Goal: Obtain resource: Download file/media

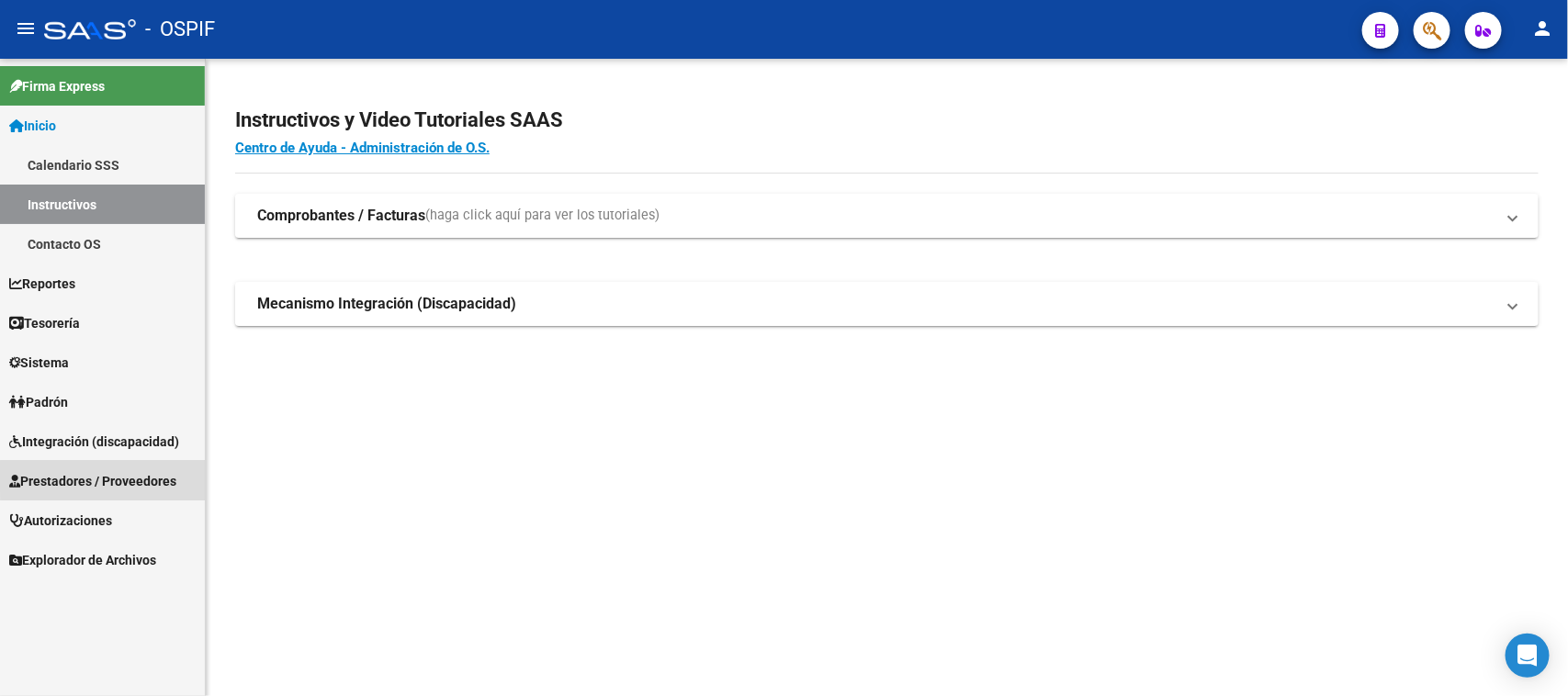
click at [153, 478] on span "Prestadores / Proveedores" at bounding box center [93, 481] width 167 height 20
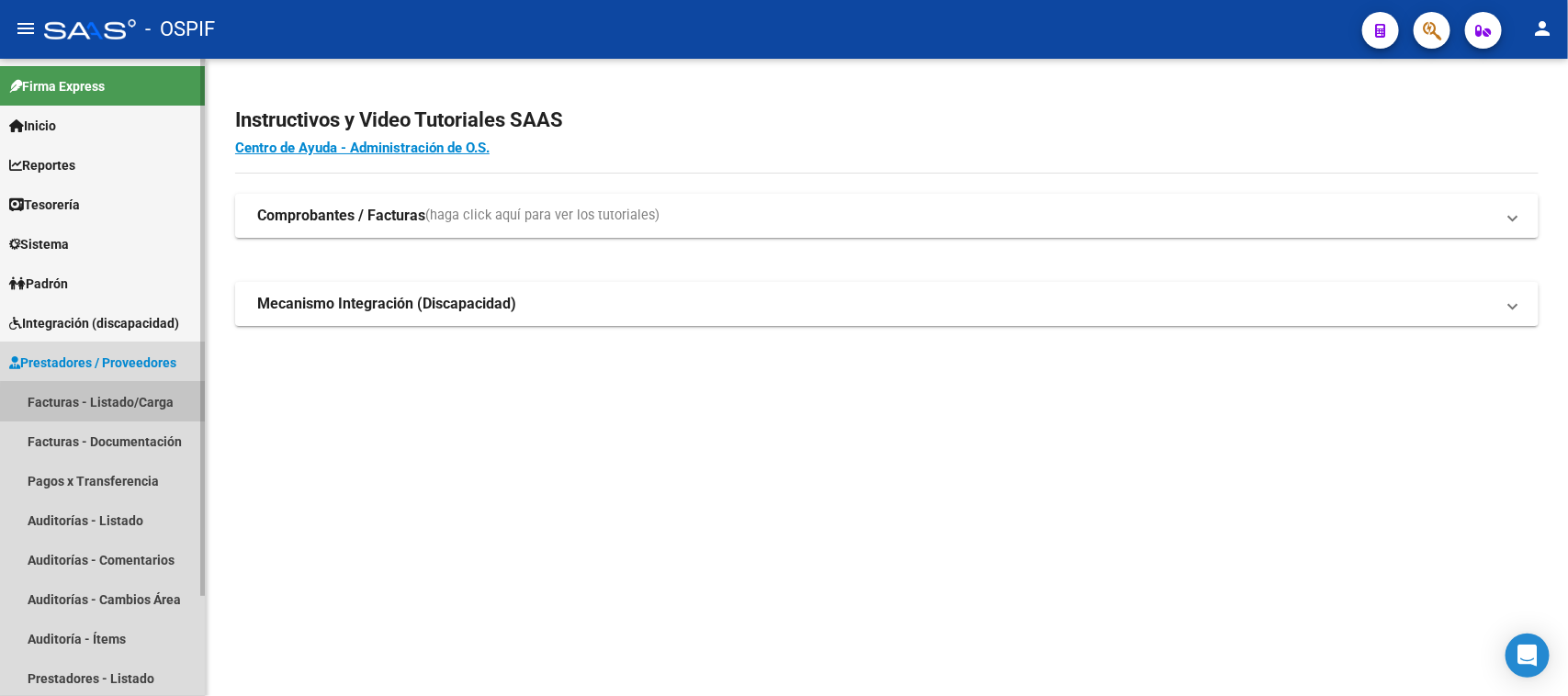
click at [161, 409] on link "Facturas - Listado/Carga" at bounding box center [102, 402] width 205 height 40
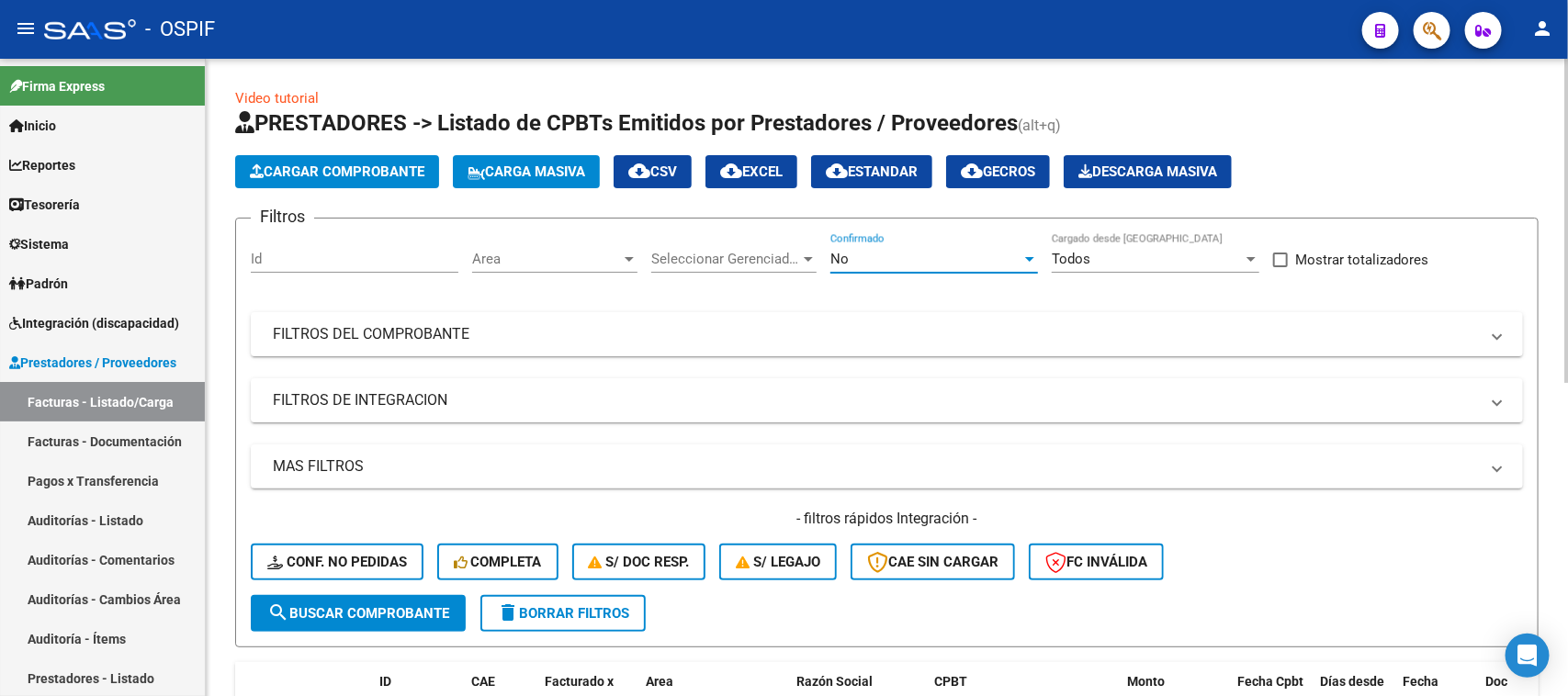
click at [1029, 258] on div at bounding box center [1030, 259] width 10 height 5
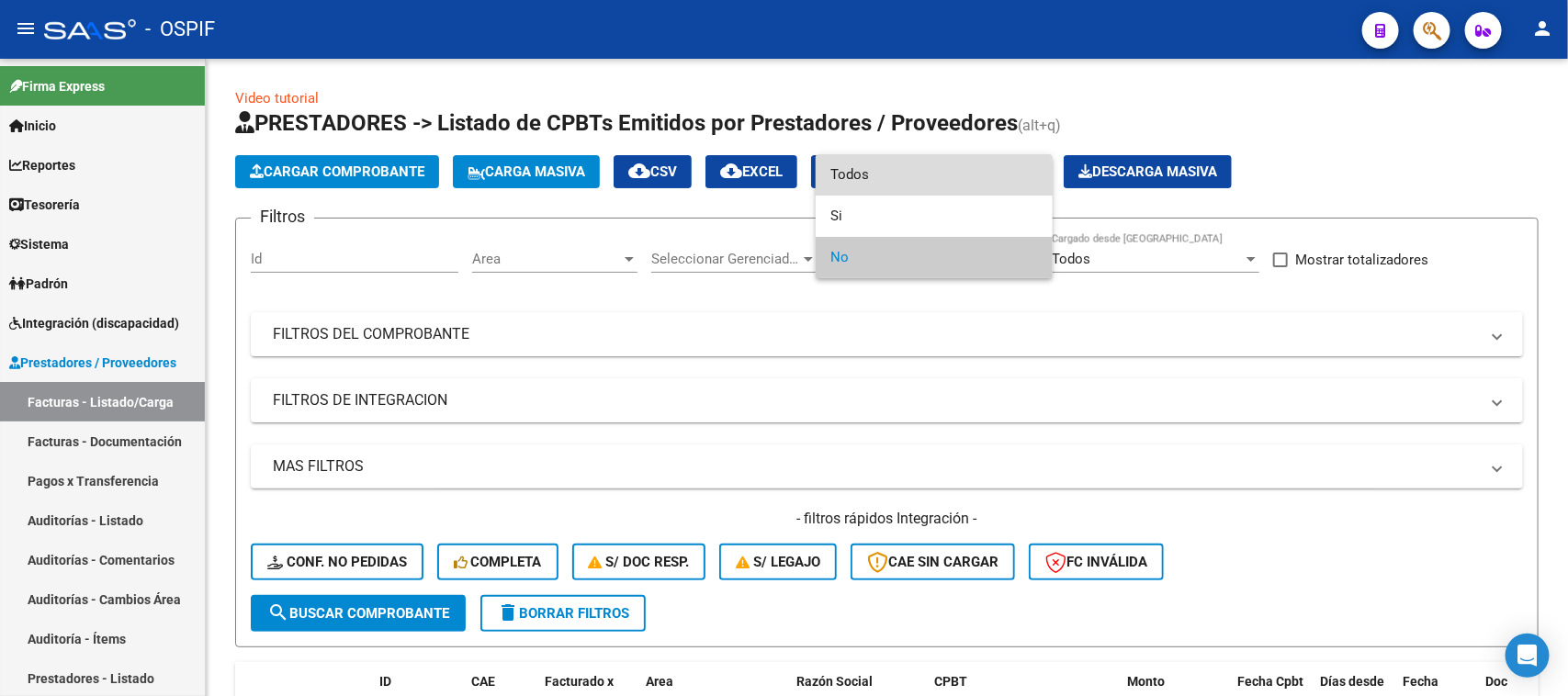
click at [868, 180] on span "Todos" at bounding box center [934, 175] width 208 height 42
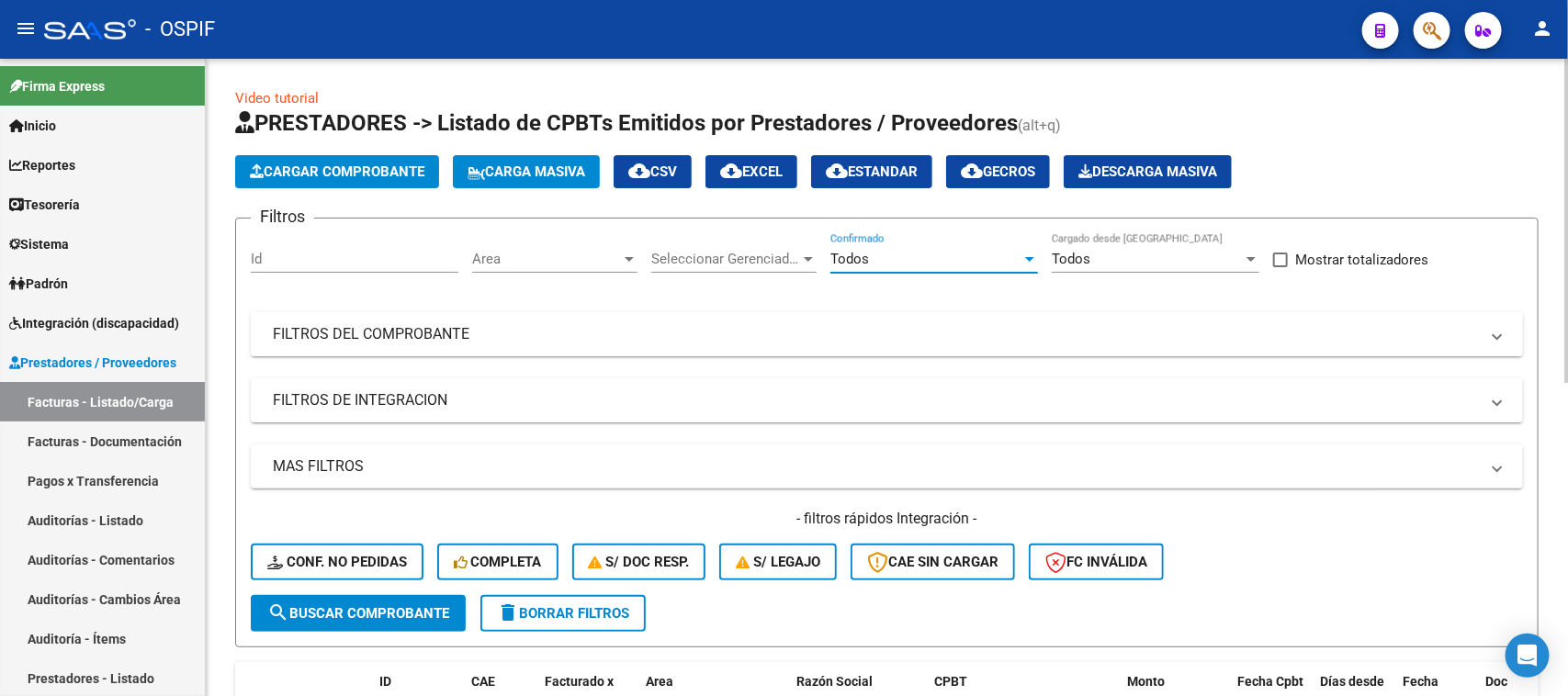
click at [502, 331] on mat-panel-title "FILTROS DEL COMPROBANTE" at bounding box center [876, 334] width 1206 height 20
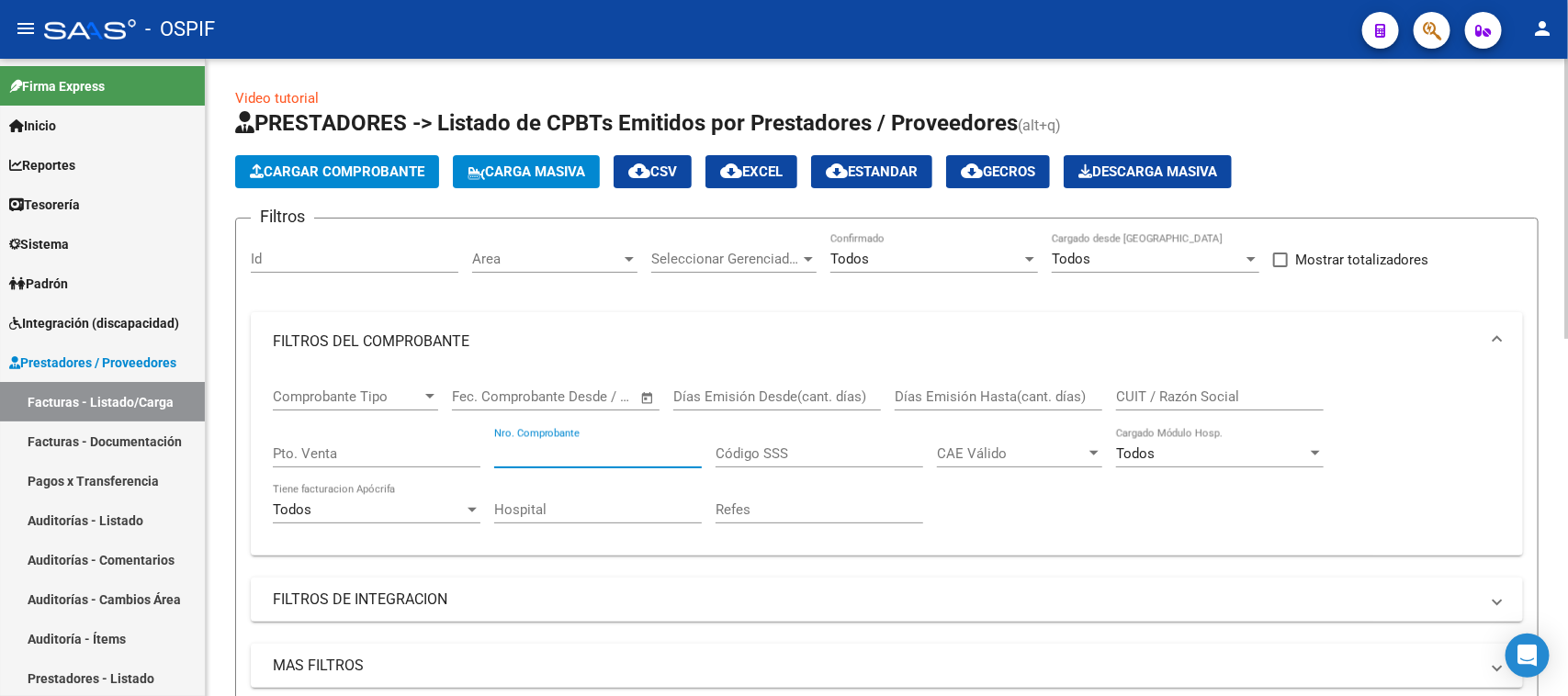
click at [544, 446] on input "Nro. Comprobante" at bounding box center [598, 453] width 208 height 16
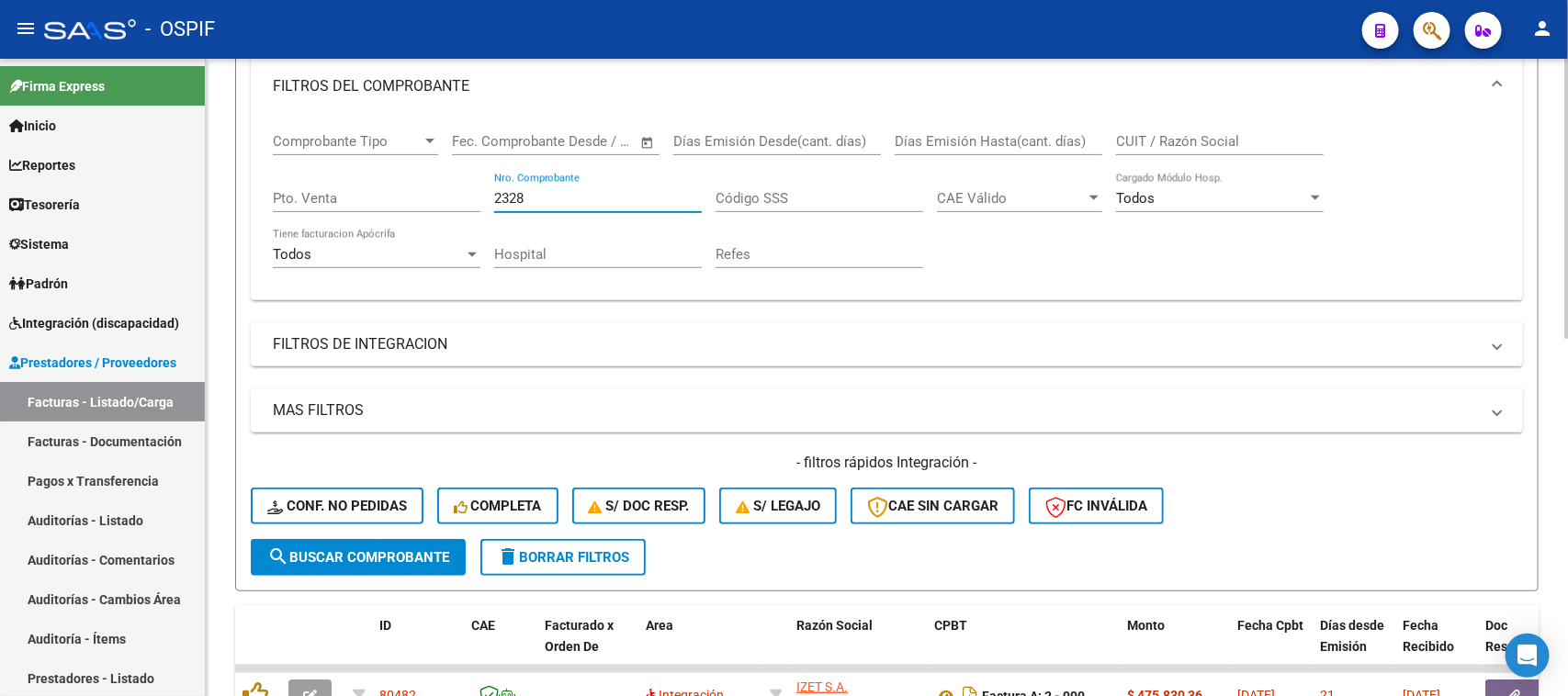
scroll to position [305, 0]
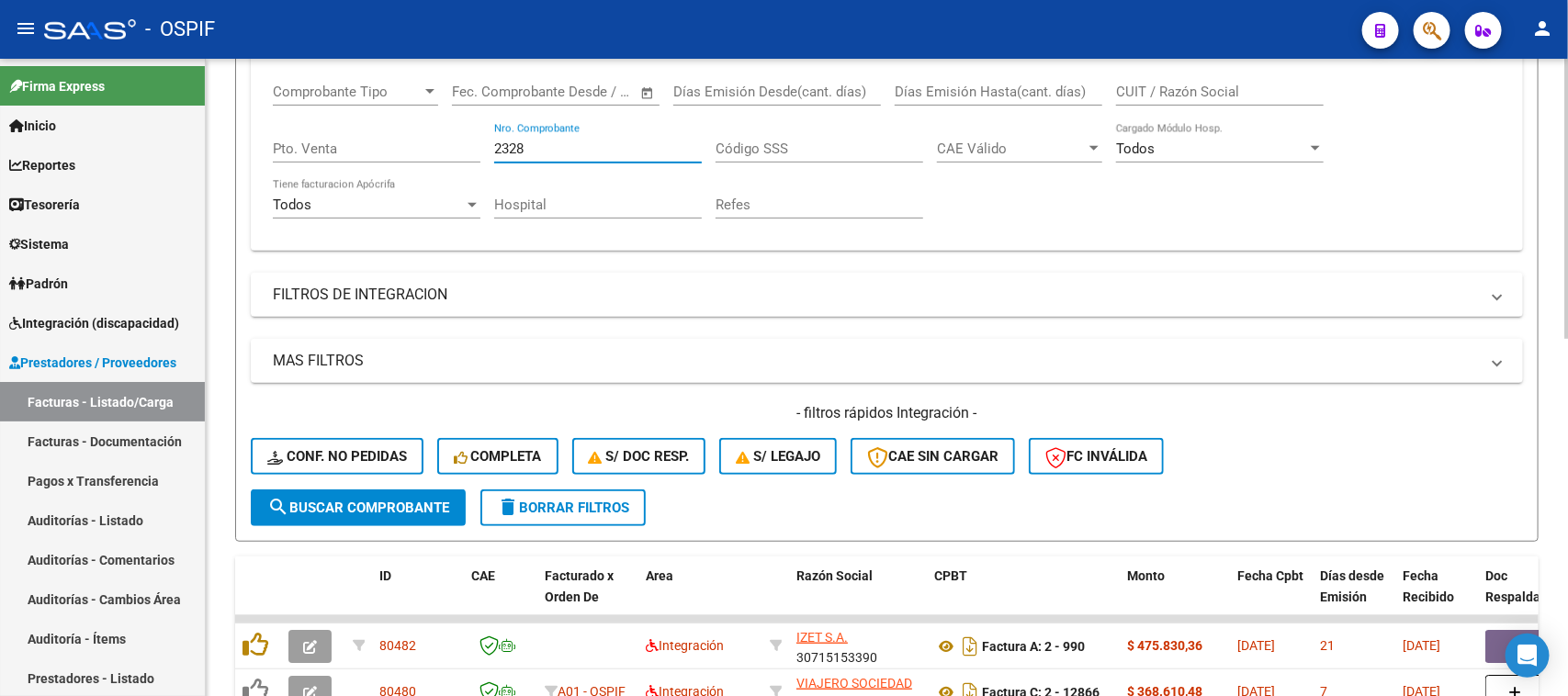
click at [1536, 442] on div "Video tutorial PRESTADORES -> Listado de CPBTs Emitidos por Prestadores / Prove…" at bounding box center [889, 474] width 1367 height 1440
type input "2328"
click at [756, 285] on mat-panel-title "FILTROS DE INTEGRACION" at bounding box center [876, 294] width 1206 height 20
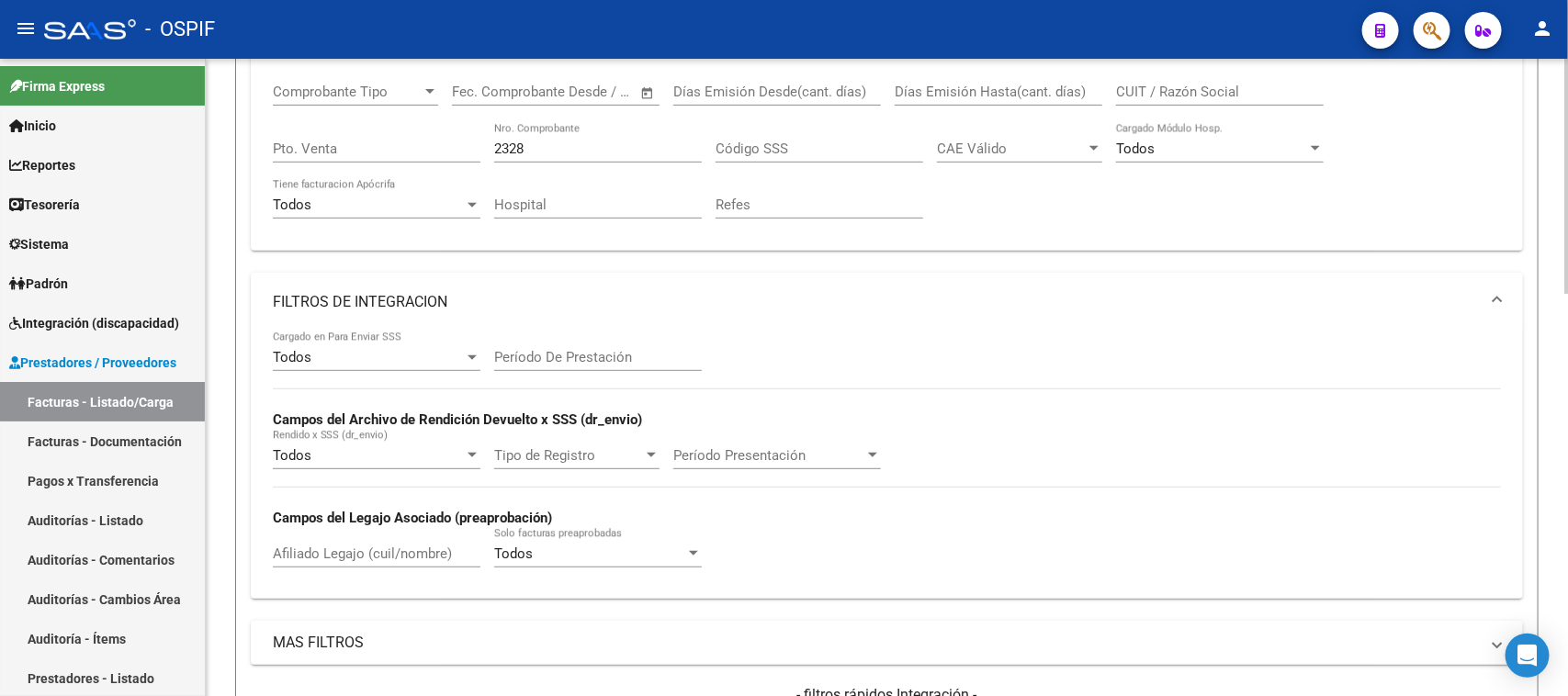
click at [756, 285] on mat-expansion-panel-header "FILTROS DE INTEGRACION" at bounding box center [887, 302] width 1273 height 59
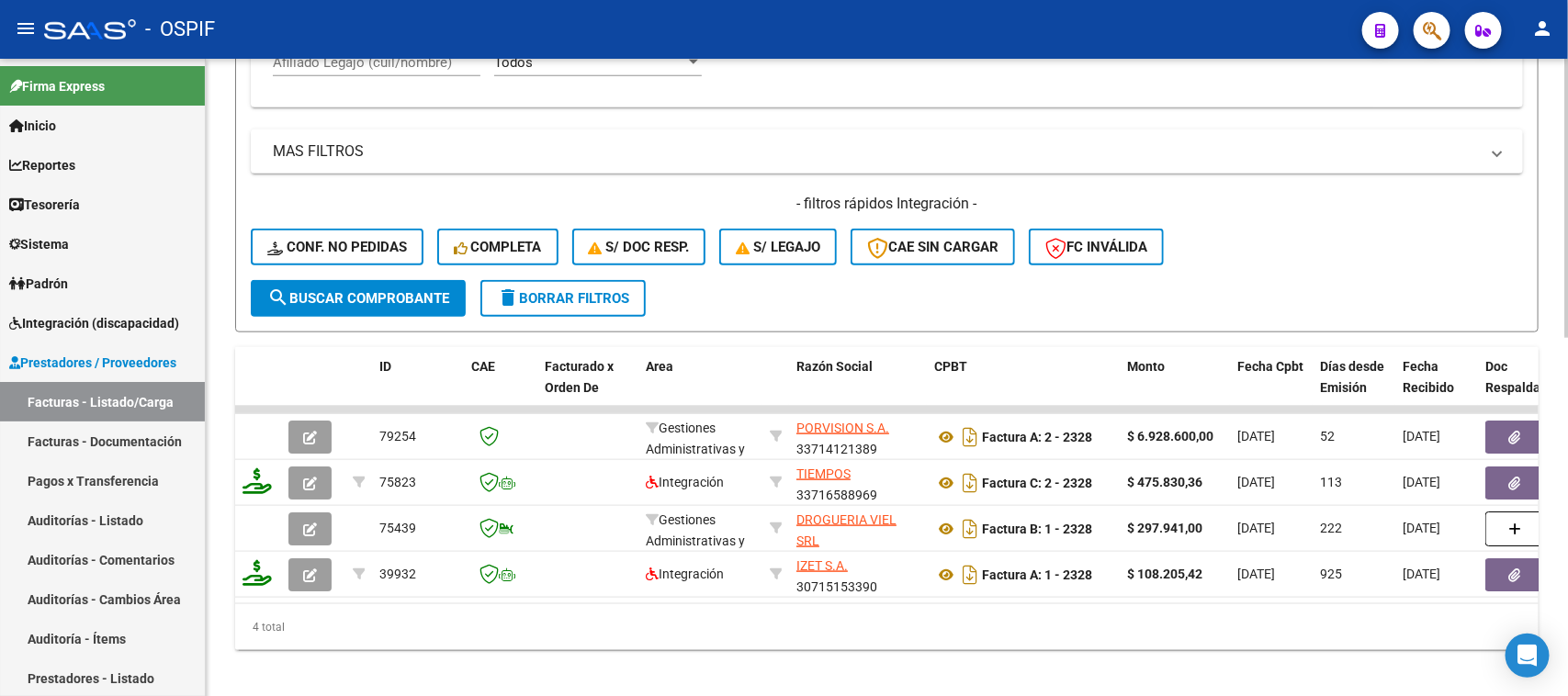
scroll to position [821, 0]
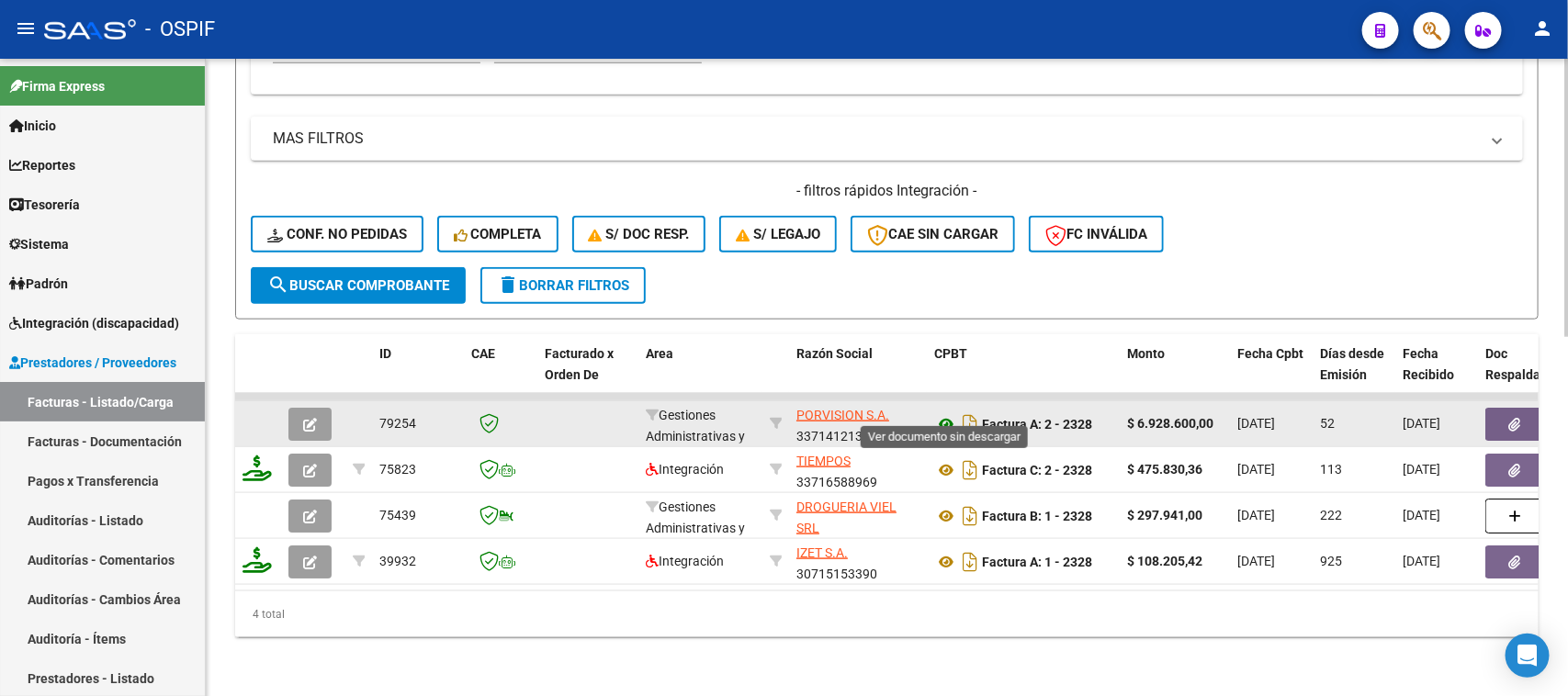
click at [943, 413] on icon at bounding box center [946, 424] width 24 height 22
